Goal: Entertainment & Leisure: Consume media (video, audio)

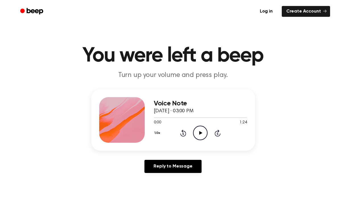
click at [203, 130] on icon "Play Audio" at bounding box center [200, 132] width 14 height 14
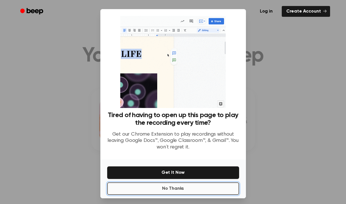
click at [183, 189] on button "No Thanks" at bounding box center [173, 188] width 132 height 13
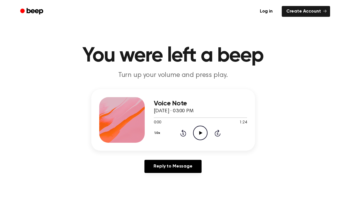
click at [199, 134] on icon "Play Audio" at bounding box center [200, 132] width 14 height 14
click at [200, 134] on icon "Pause Audio" at bounding box center [200, 132] width 14 height 14
drag, startPoint x: 162, startPoint y: 118, endPoint x: 145, endPoint y: 118, distance: 16.8
click at [145, 118] on div "Voice Note September 7, 2025 · 03:00 PM 0:08 1:24 Your browser does not support…" at bounding box center [173, 119] width 164 height 61
click at [199, 132] on icon at bounding box center [200, 133] width 3 height 4
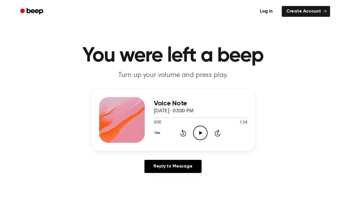
click at [199, 134] on icon "Play Audio" at bounding box center [200, 132] width 14 height 14
click at [204, 133] on icon "Pause Audio" at bounding box center [200, 132] width 14 height 14
click at [198, 133] on icon "Play Audio" at bounding box center [200, 132] width 14 height 14
click at [200, 133] on icon at bounding box center [200, 133] width 3 height 4
click at [200, 133] on icon "Pause Audio" at bounding box center [200, 132] width 14 height 14
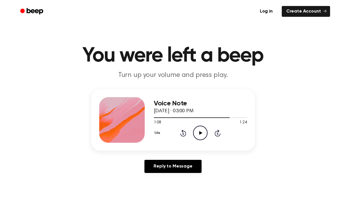
click at [200, 133] on icon at bounding box center [200, 133] width 3 height 4
